Goal: Information Seeking & Learning: Compare options

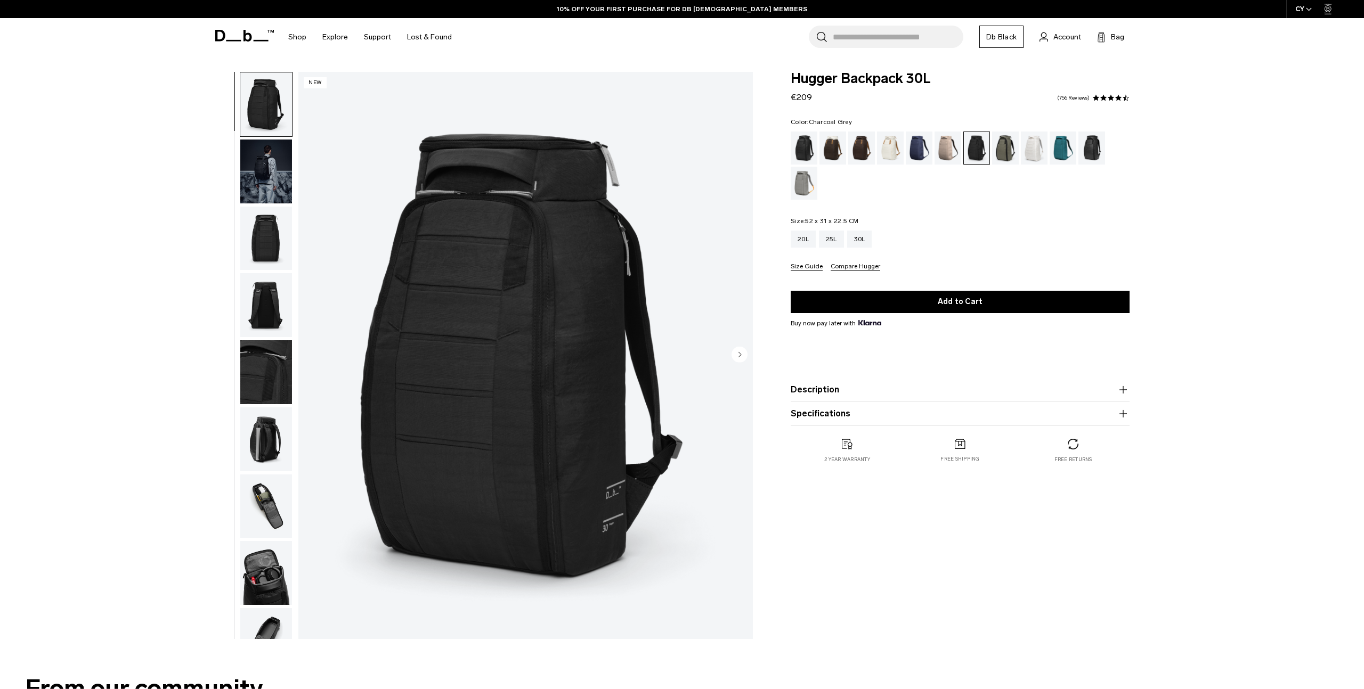
click at [1107, 563] on div "Hugger Backpack 30L €209 4.5 star rating 756 Reviews Color: Charcoal Grey Out o…" at bounding box center [960, 358] width 403 height 573
